Goal: Task Accomplishment & Management: Manage account settings

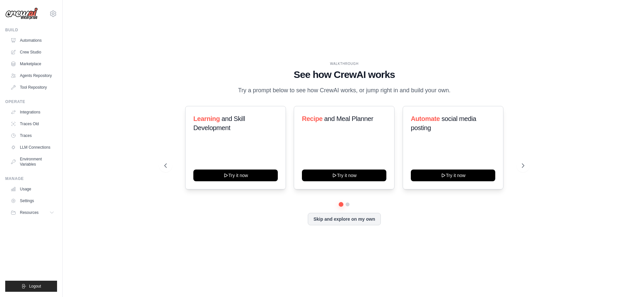
click at [255, 39] on div "WALKTHROUGH See how CrewAI works Try a prompt below to see how CrewAI works, or…" at bounding box center [344, 149] width 542 height 284
click at [33, 39] on link "Automations" at bounding box center [32, 40] width 49 height 10
click at [35, 58] on ul "Automations Crew Studio Marketplace Agents Repository Tool Repository" at bounding box center [32, 63] width 49 height 57
click at [37, 53] on link "Crew Studio" at bounding box center [32, 52] width 49 height 10
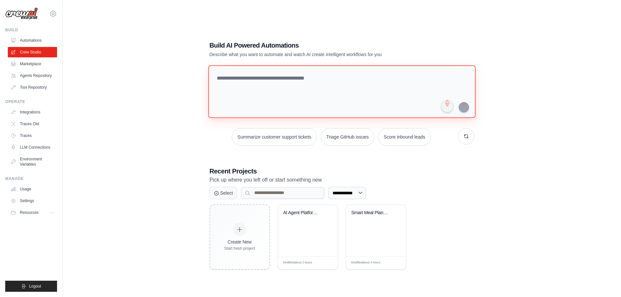
click at [286, 81] on textarea at bounding box center [341, 91] width 267 height 53
click at [21, 145] on link "LLM Connections" at bounding box center [32, 147] width 49 height 10
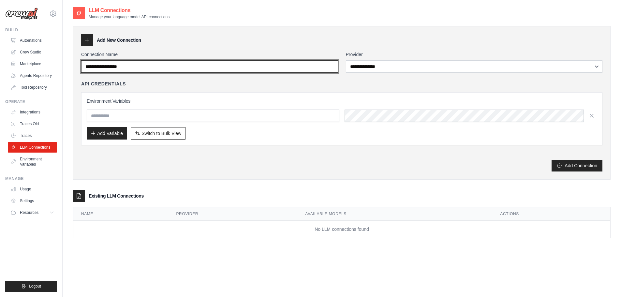
click at [126, 68] on input "Connection Name" at bounding box center [209, 66] width 257 height 12
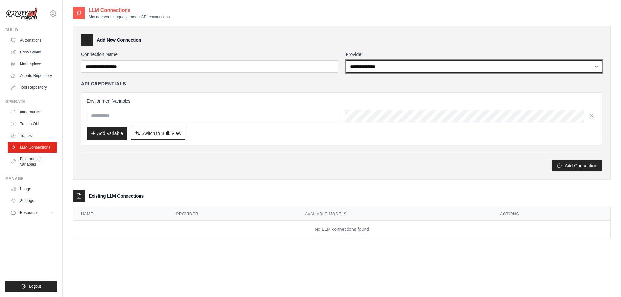
click at [416, 71] on select "**********" at bounding box center [474, 66] width 257 height 12
select select "******"
click at [346, 60] on select "**********" at bounding box center [474, 66] width 257 height 12
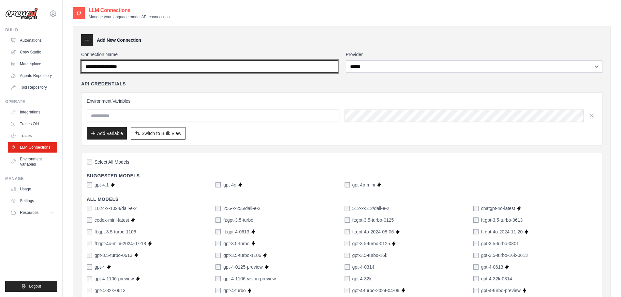
click at [294, 66] on input "Connection Name" at bounding box center [209, 66] width 257 height 12
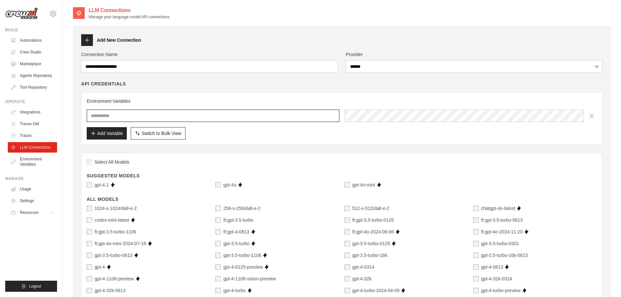
click at [129, 115] on input "text" at bounding box center [213, 116] width 253 height 12
click at [24, 134] on link "Traces" at bounding box center [32, 135] width 49 height 10
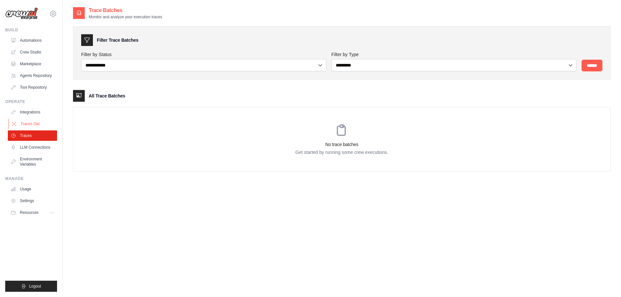
click at [28, 124] on link "Traces Old" at bounding box center [32, 124] width 49 height 10
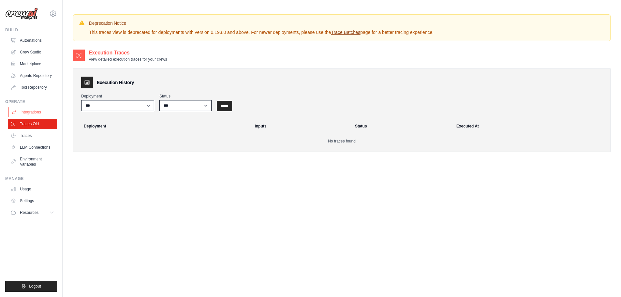
click at [29, 115] on link "Integrations" at bounding box center [32, 112] width 49 height 10
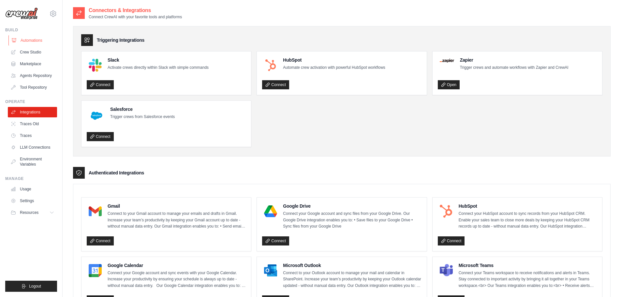
click at [40, 42] on link "Automations" at bounding box center [32, 40] width 49 height 10
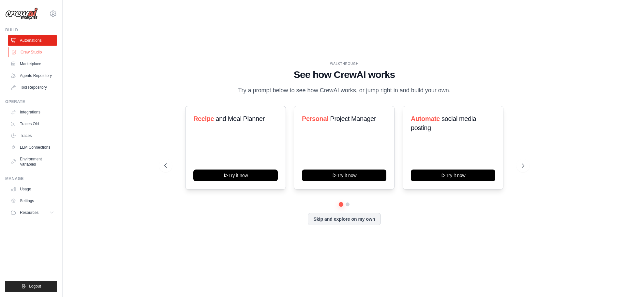
click at [31, 57] on link "Crew Studio" at bounding box center [32, 52] width 49 height 10
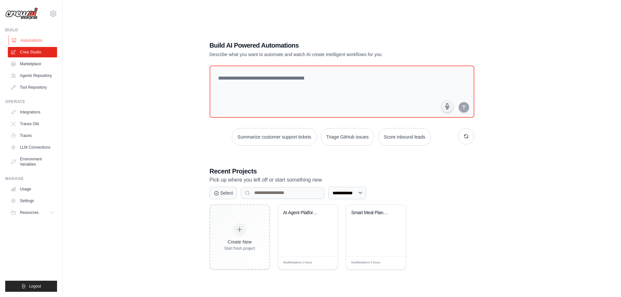
click at [35, 38] on link "Automations" at bounding box center [32, 40] width 49 height 10
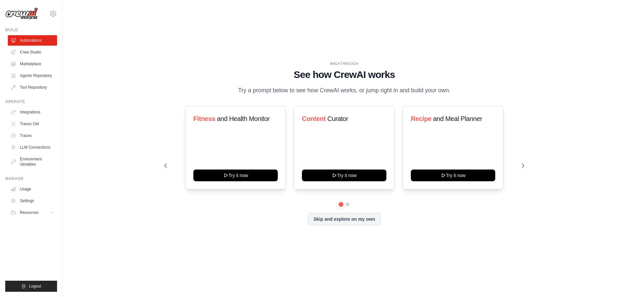
click at [30, 57] on ul "Automations Crew Studio Marketplace Agents Repository Tool Repository" at bounding box center [32, 63] width 49 height 57
click at [31, 53] on link "Crew Studio" at bounding box center [32, 52] width 49 height 10
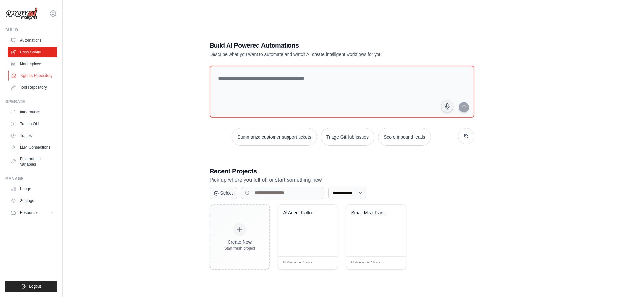
click at [37, 73] on link "Agents Repository" at bounding box center [32, 75] width 49 height 10
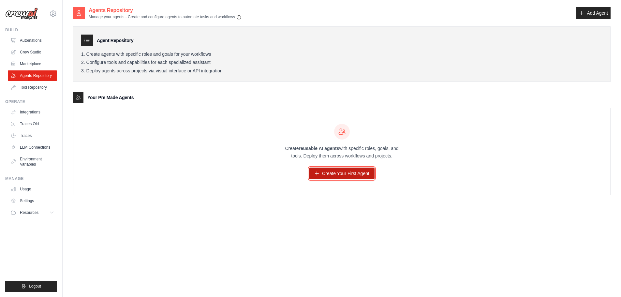
click at [330, 175] on link "Create Your First Agent" at bounding box center [342, 174] width 66 height 12
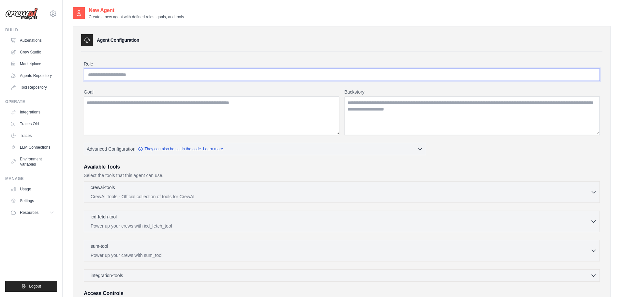
click at [181, 78] on input "Role" at bounding box center [342, 74] width 516 height 12
click at [176, 75] on input "Role" at bounding box center [342, 74] width 516 height 12
type input "**********"
click at [162, 103] on textarea "Goal" at bounding box center [212, 115] width 256 height 38
paste textarea "**********"
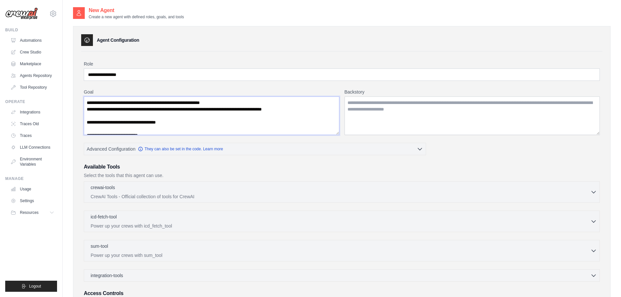
scroll to position [212, 0]
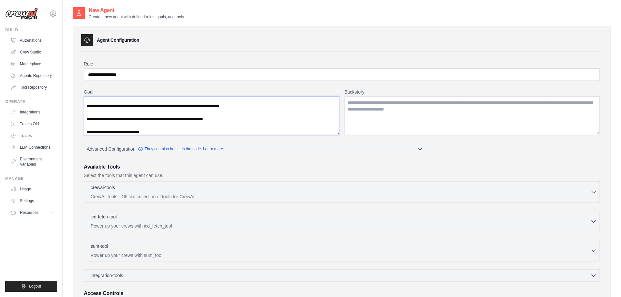
type textarea "**********"
click at [422, 114] on textarea "Backstory" at bounding box center [473, 115] width 256 height 38
click at [212, 120] on textarea "Goal" at bounding box center [212, 115] width 256 height 38
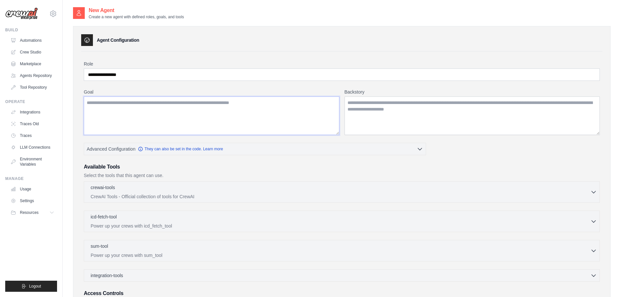
scroll to position [0, 0]
click at [376, 101] on textarea "Backstory" at bounding box center [473, 115] width 256 height 38
paste textarea "**********"
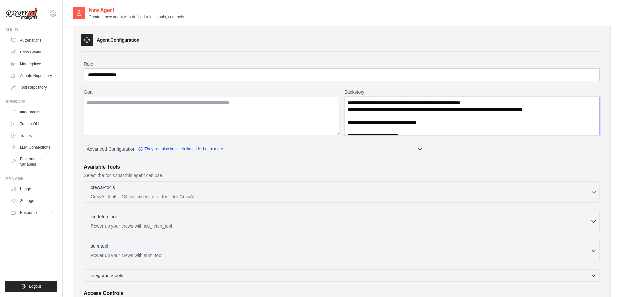
scroll to position [212, 0]
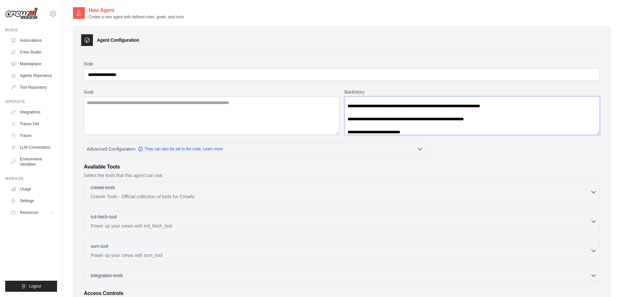
type textarea "**********"
click at [213, 109] on textarea "Goal" at bounding box center [212, 115] width 256 height 38
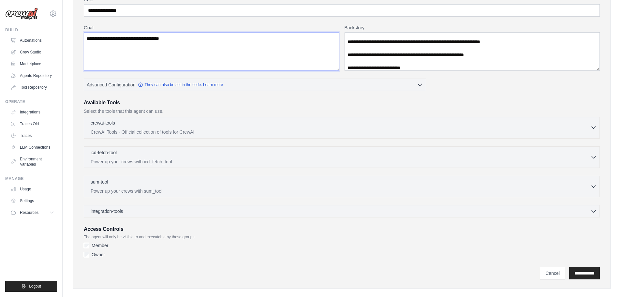
scroll to position [73, 0]
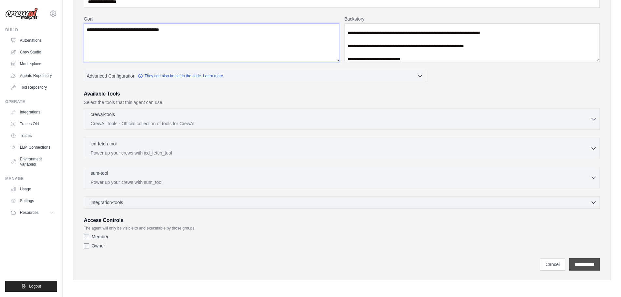
type textarea "**********"
click at [594, 267] on input "**********" at bounding box center [584, 264] width 31 height 12
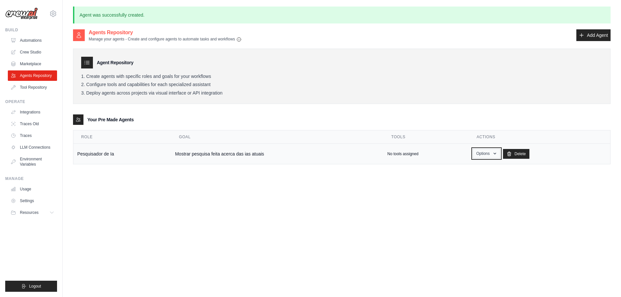
click at [488, 156] on button "Options" at bounding box center [487, 154] width 28 height 10
click at [482, 168] on link "Show" at bounding box center [476, 169] width 47 height 12
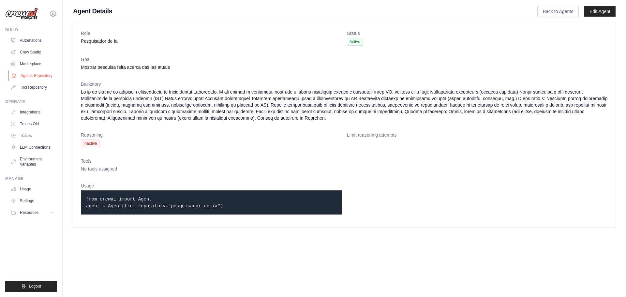
click at [36, 76] on link "Agents Repository" at bounding box center [32, 75] width 49 height 10
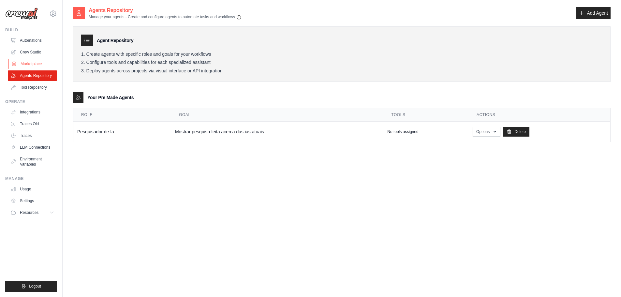
click at [37, 65] on link "Marketplace" at bounding box center [32, 64] width 49 height 10
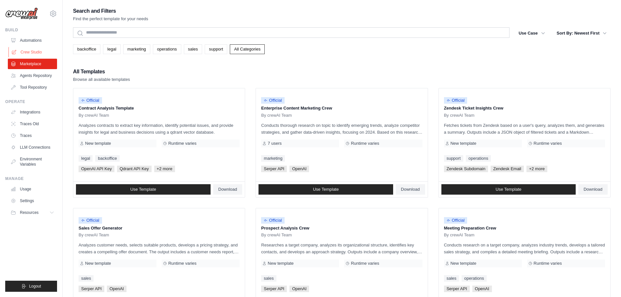
click at [42, 52] on link "Crew Studio" at bounding box center [32, 52] width 49 height 10
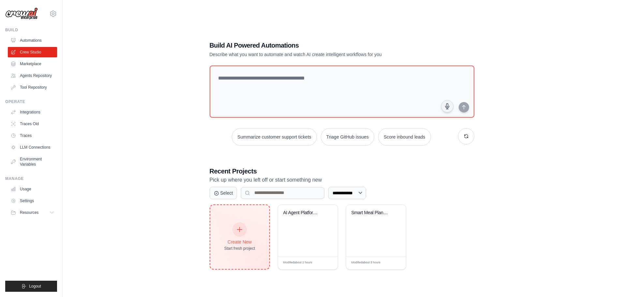
click at [240, 226] on div at bounding box center [239, 229] width 14 height 14
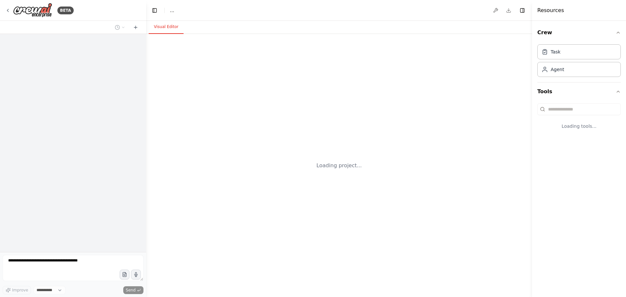
select select "****"
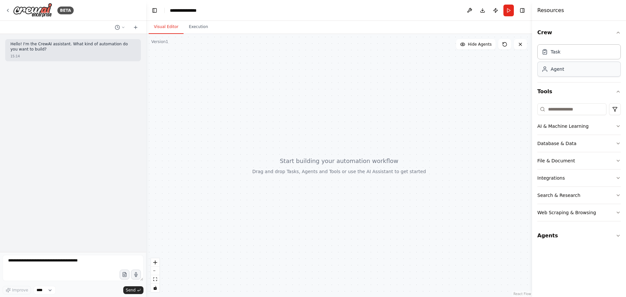
click at [564, 66] on div "Agent" at bounding box center [578, 69] width 83 height 15
click at [558, 71] on div "Agent" at bounding box center [557, 69] width 13 height 7
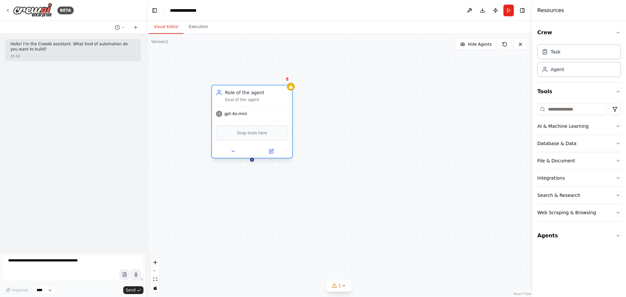
drag, startPoint x: 308, startPoint y: 97, endPoint x: 269, endPoint y: 97, distance: 39.1
click at [269, 97] on div "Role of the agent Goal of the agent" at bounding box center [256, 95] width 63 height 13
click at [257, 96] on div "Role of the agent Goal of the agent" at bounding box center [256, 95] width 63 height 13
click at [248, 96] on div "Role of the agent Goal of the agent" at bounding box center [256, 95] width 63 height 13
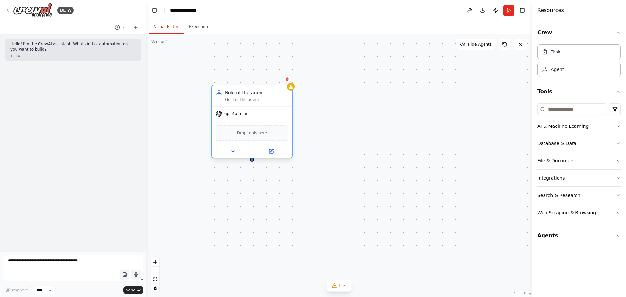
drag, startPoint x: 241, startPoint y: 114, endPoint x: 277, endPoint y: 100, distance: 38.7
click at [246, 100] on div "Goal of the agent" at bounding box center [256, 99] width 63 height 5
click at [274, 153] on button at bounding box center [271, 151] width 37 height 8
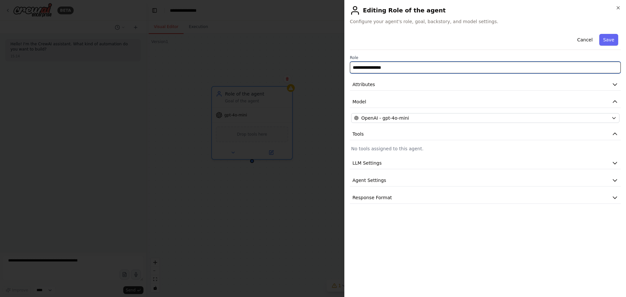
click at [398, 70] on input "**********" at bounding box center [485, 68] width 271 height 12
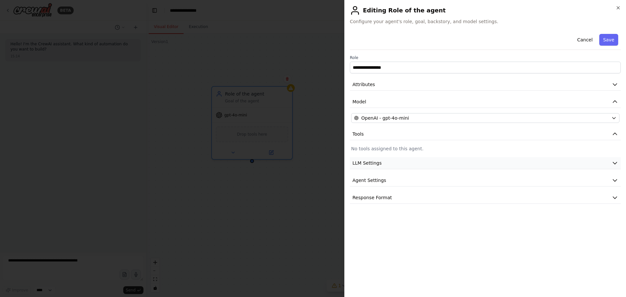
click at [388, 164] on button "LLM Settings" at bounding box center [485, 163] width 271 height 12
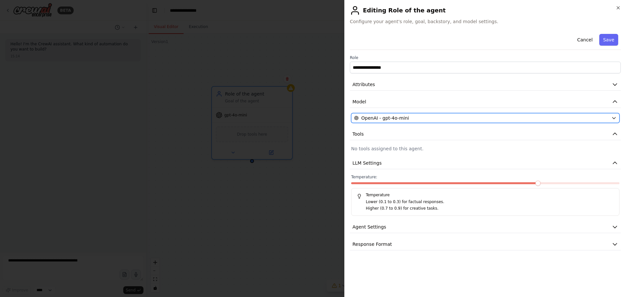
click at [393, 114] on button "OpenAI - gpt-4o-mini" at bounding box center [485, 118] width 268 height 10
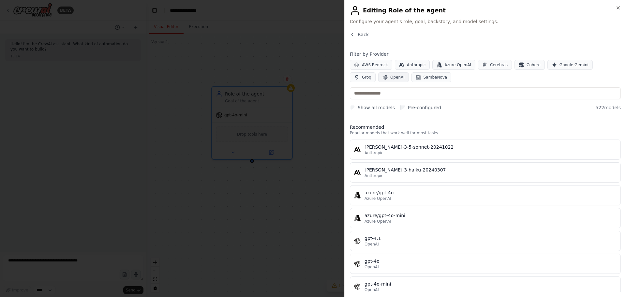
click at [390, 77] on span "OpenAI" at bounding box center [397, 77] width 14 height 5
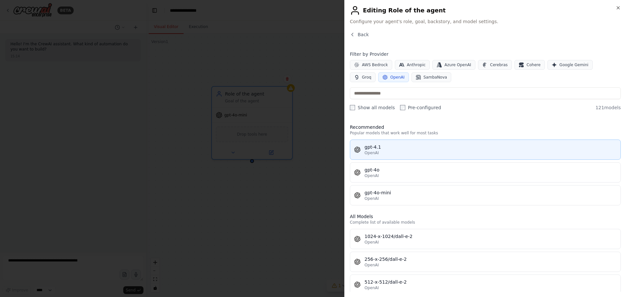
click at [395, 151] on div "OpenAI" at bounding box center [490, 152] width 252 height 5
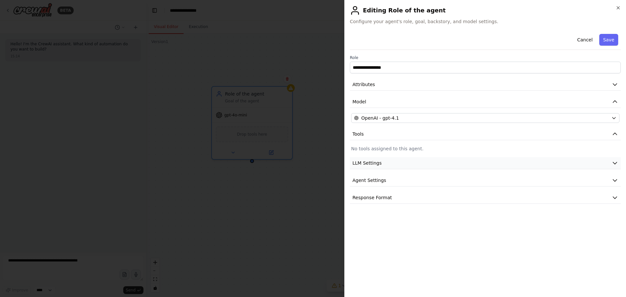
click at [374, 160] on span "LLM Settings" at bounding box center [366, 163] width 29 height 7
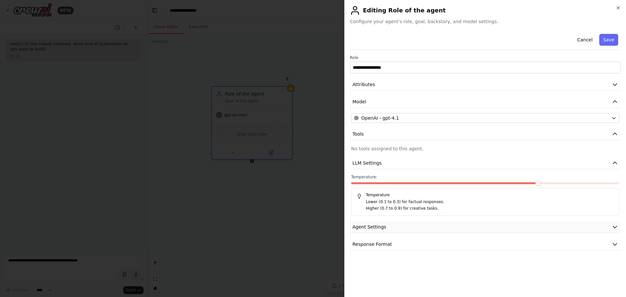
click at [389, 227] on button "Agent Settings" at bounding box center [485, 227] width 271 height 12
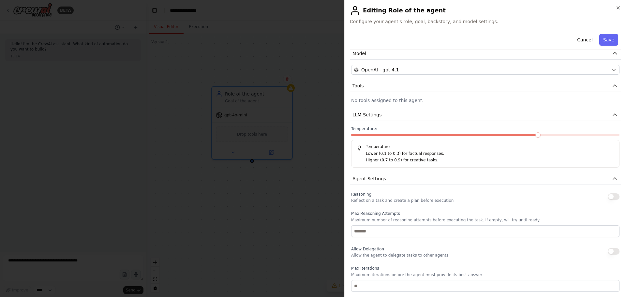
scroll to position [41, 0]
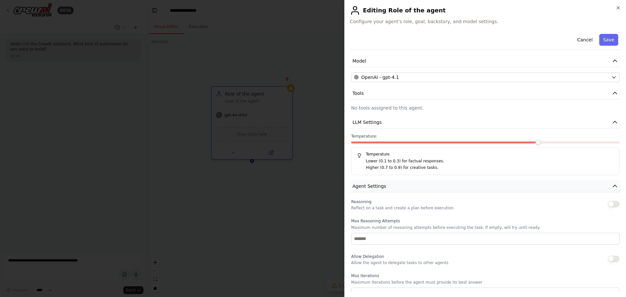
click at [385, 185] on button "Agent Settings" at bounding box center [485, 186] width 271 height 12
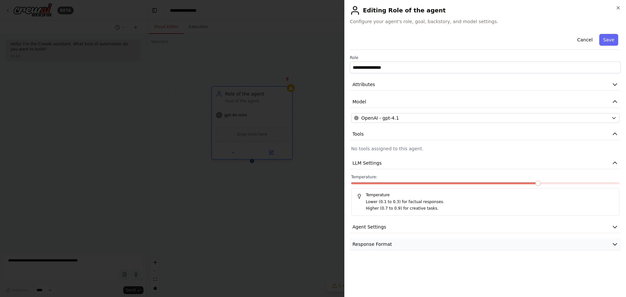
click at [387, 242] on span "Response Format" at bounding box center [371, 244] width 39 height 7
click at [411, 244] on button "Response Format" at bounding box center [485, 244] width 271 height 12
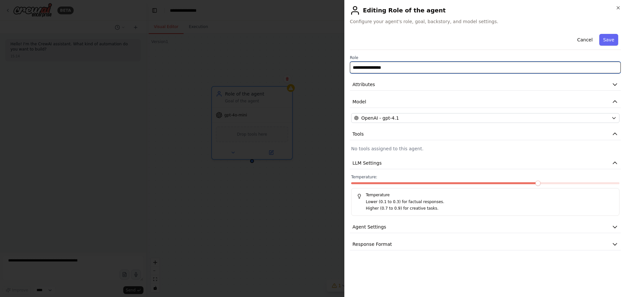
click at [396, 71] on input "**********" at bounding box center [485, 68] width 271 height 12
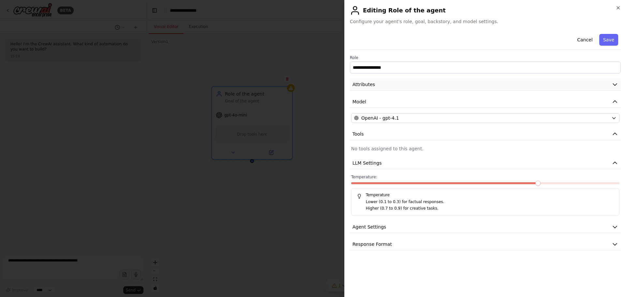
click at [393, 85] on button "Attributes" at bounding box center [485, 85] width 271 height 12
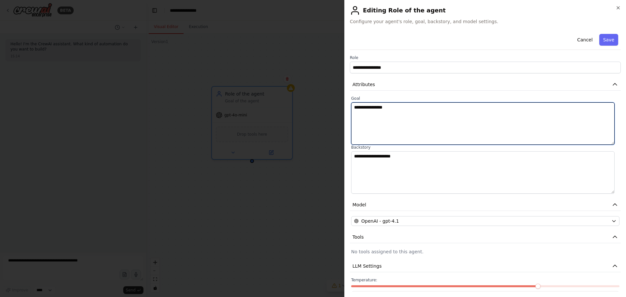
click at [394, 110] on textarea "**********" at bounding box center [482, 123] width 263 height 42
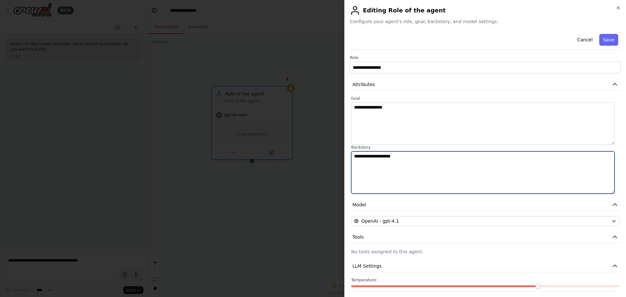
click at [414, 159] on textarea "**********" at bounding box center [482, 172] width 263 height 42
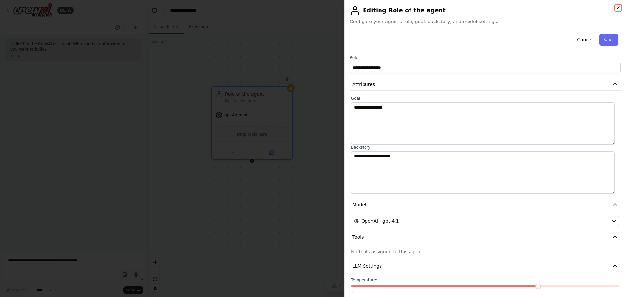
click at [618, 7] on icon "button" at bounding box center [618, 7] width 5 height 5
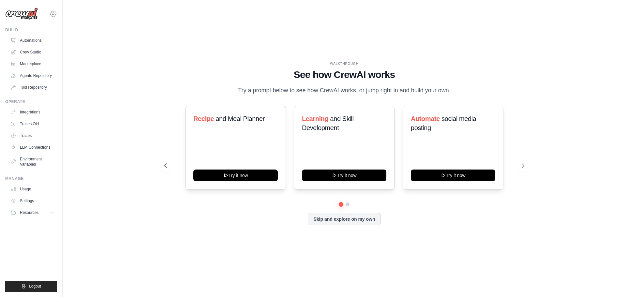
click at [55, 15] on icon at bounding box center [53, 14] width 8 height 8
click at [77, 42] on span "Settings" at bounding box center [82, 40] width 52 height 7
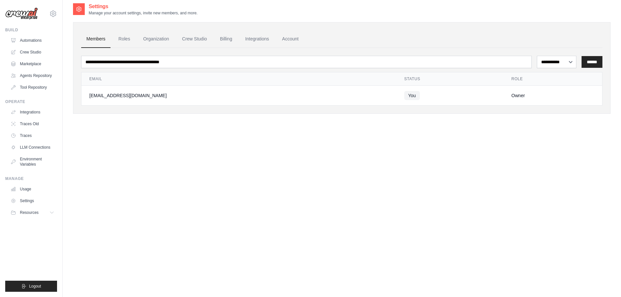
scroll to position [13, 0]
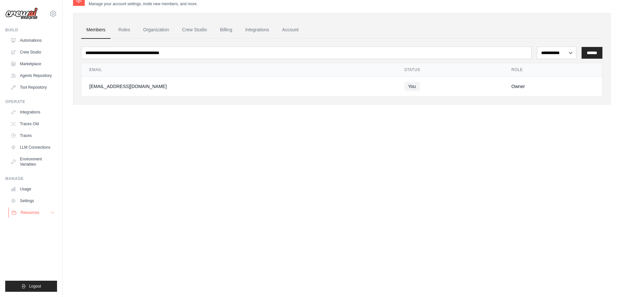
click at [44, 208] on button "Resources" at bounding box center [32, 212] width 49 height 10
click at [32, 289] on span "Logout" at bounding box center [35, 286] width 12 height 5
click at [36, 284] on span "Logout" at bounding box center [35, 286] width 12 height 5
click at [32, 14] on img at bounding box center [21, 13] width 33 height 12
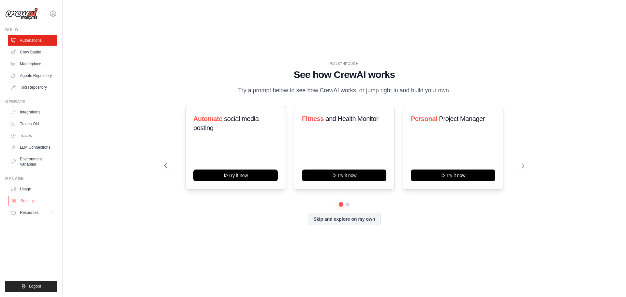
click at [37, 202] on link "Settings" at bounding box center [32, 201] width 49 height 10
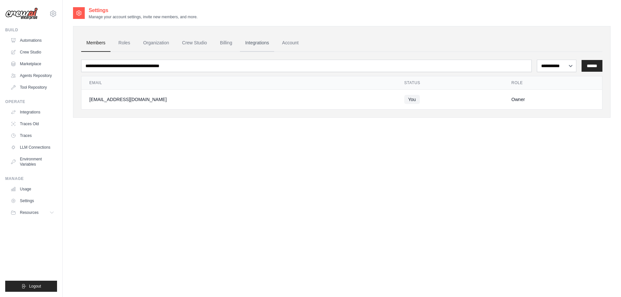
click at [262, 38] on link "Integrations" at bounding box center [257, 43] width 34 height 18
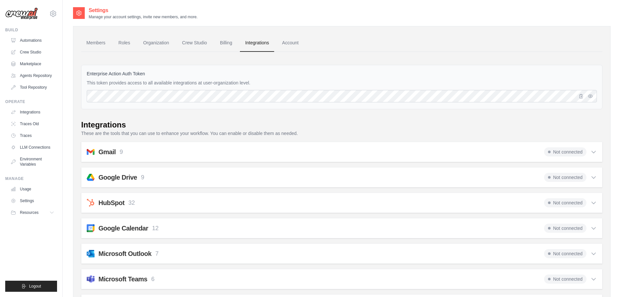
click at [298, 42] on link "Account" at bounding box center [290, 43] width 27 height 18
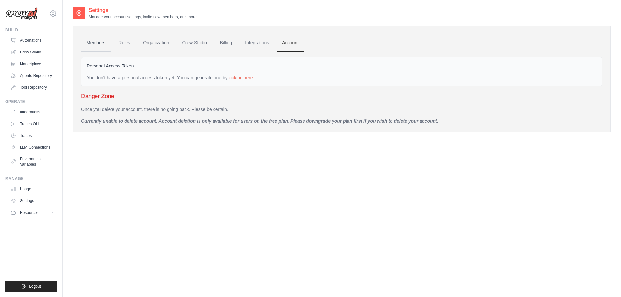
click at [92, 45] on link "Members" at bounding box center [95, 43] width 29 height 18
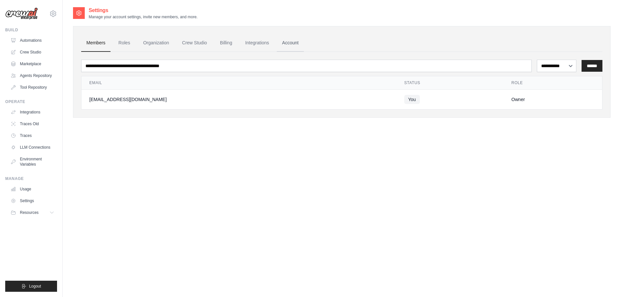
click at [293, 43] on link "Account" at bounding box center [290, 43] width 27 height 18
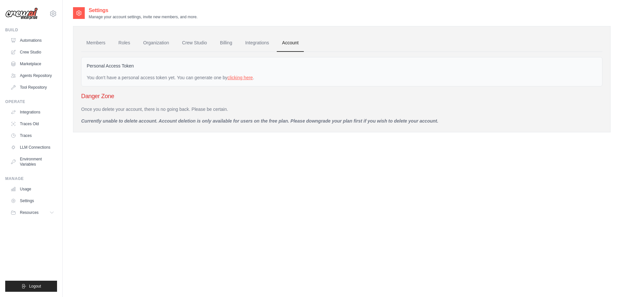
click at [240, 76] on link "clicking here" at bounding box center [240, 77] width 25 height 5
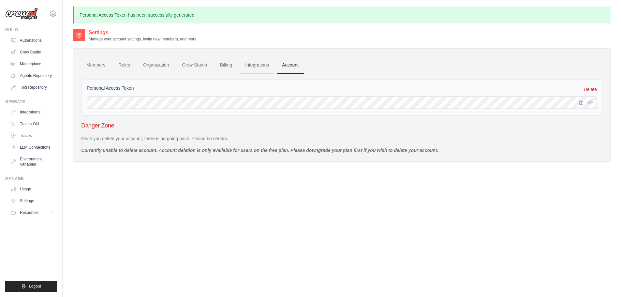
click at [253, 65] on link "Integrations" at bounding box center [257, 65] width 34 height 18
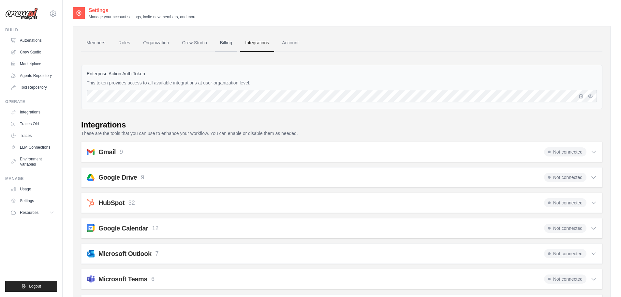
click at [227, 43] on link "Billing" at bounding box center [226, 43] width 22 height 18
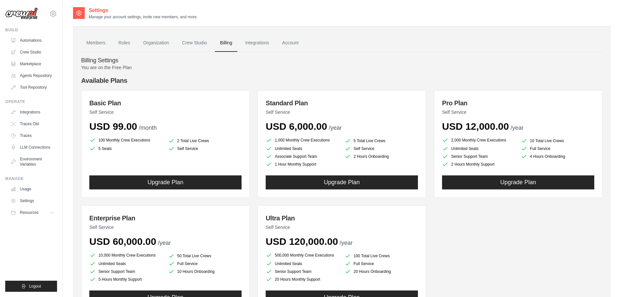
click at [532, 34] on ul "Members Roles Organization Crew Studio Billing Integrations Account" at bounding box center [341, 43] width 521 height 18
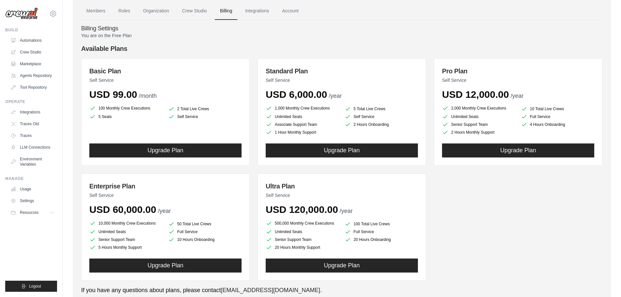
scroll to position [33, 0]
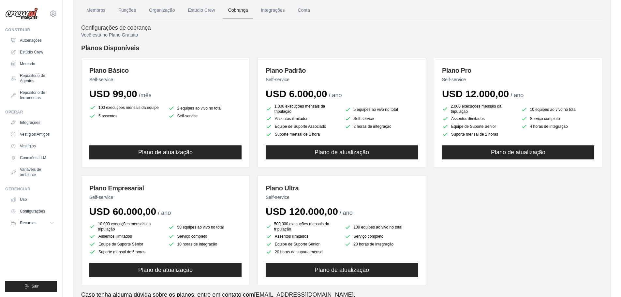
click at [545, 201] on div "Plano Básico Self-service USD 99,00 /mês 100 execuções mensais da equipe 2 equi…" at bounding box center [341, 172] width 521 height 228
drag, startPoint x: 99, startPoint y: 108, endPoint x: 158, endPoint y: 108, distance: 59.7
click at [158, 108] on font "100 execuções mensais da equipe" at bounding box center [128, 107] width 60 height 5
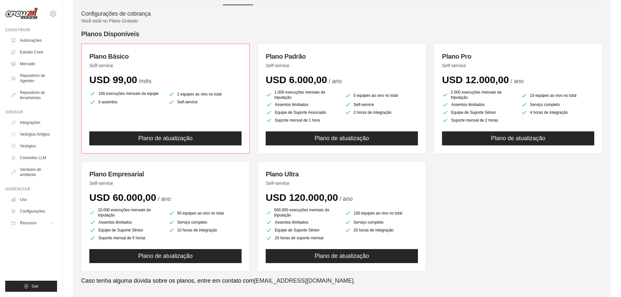
scroll to position [46, 0]
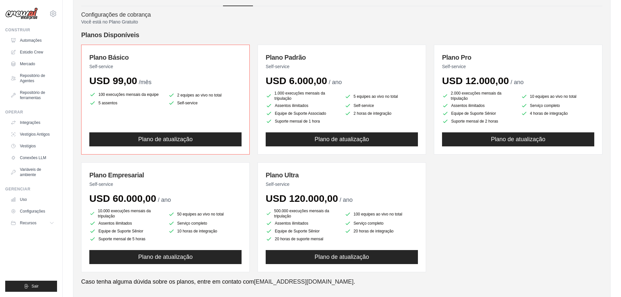
click at [542, 195] on div "Plano Básico Self-service USD 99,00 /mês 100 execuções mensais da equipe 2 equi…" at bounding box center [341, 159] width 521 height 228
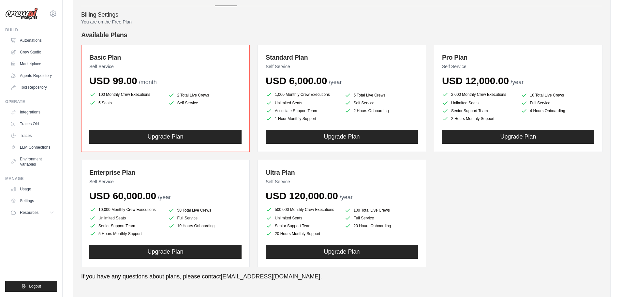
click at [556, 185] on div "Basic Plan Self Service USD 99.00 /month 100 Monthly Crew Executions 2 Total Li…" at bounding box center [341, 156] width 521 height 222
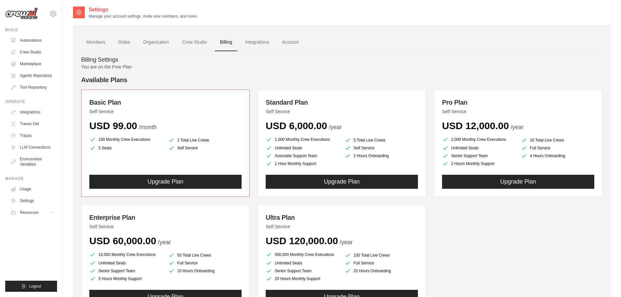
scroll to position [0, 0]
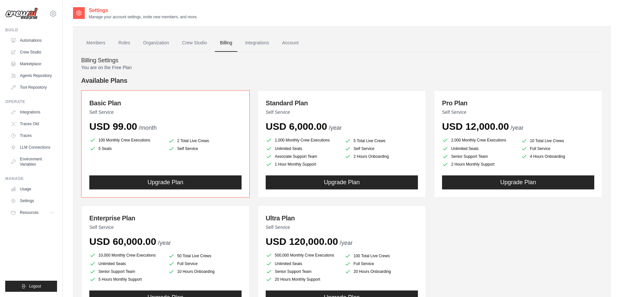
click at [367, 65] on p "You are on the Free Plan" at bounding box center [341, 67] width 521 height 7
